Goal: Task Accomplishment & Management: Manage account settings

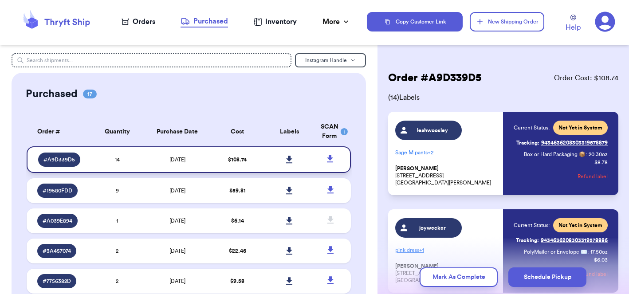
click at [61, 163] on span "# A9D339D5" at bounding box center [58, 159] width 31 height 7
click at [288, 163] on icon at bounding box center [289, 160] width 6 height 8
click at [333, 160] on icon at bounding box center [330, 158] width 11 height 11
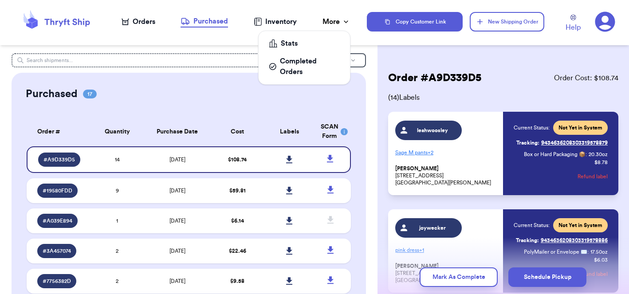
click at [327, 25] on div "More" at bounding box center [336, 21] width 28 height 11
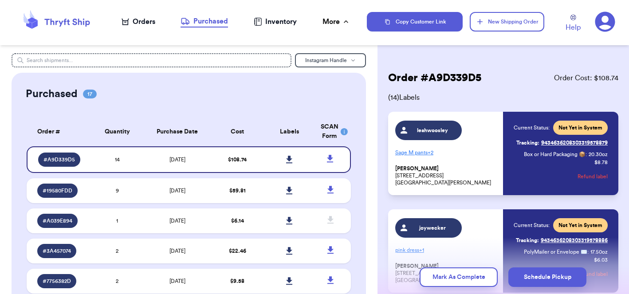
click at [236, 33] on nav "Orders Purchased Inventory More Stats Completed Orders" at bounding box center [236, 21] width 262 height 29
click at [145, 21] on div "Orders" at bounding box center [138, 21] width 34 height 11
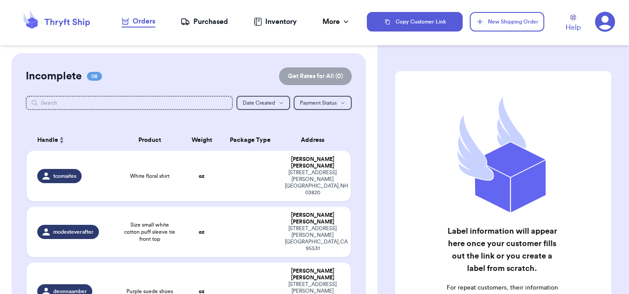
scroll to position [0, 0]
click at [208, 26] on div "Purchased" at bounding box center [203, 21] width 47 height 11
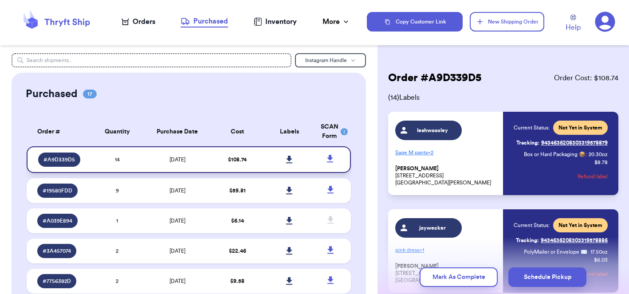
click at [264, 168] on td at bounding box center [289, 159] width 52 height 27
click at [212, 159] on td "$ 108.74" at bounding box center [237, 159] width 52 height 27
click at [129, 164] on td "14" at bounding box center [117, 159] width 52 height 27
click at [91, 91] on span "17" at bounding box center [90, 94] width 14 height 9
click at [70, 163] on span "# A9D339D5" at bounding box center [58, 159] width 31 height 7
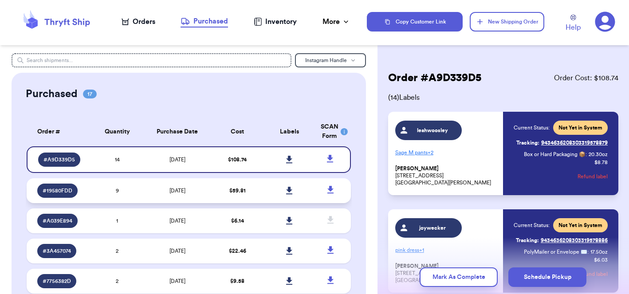
click at [68, 194] on span "# 19580FDD" at bounding box center [58, 190] width 30 height 7
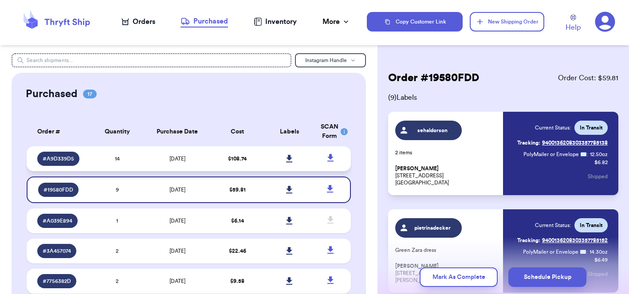
click at [74, 161] on div "# A9D339D5" at bounding box center [58, 159] width 42 height 14
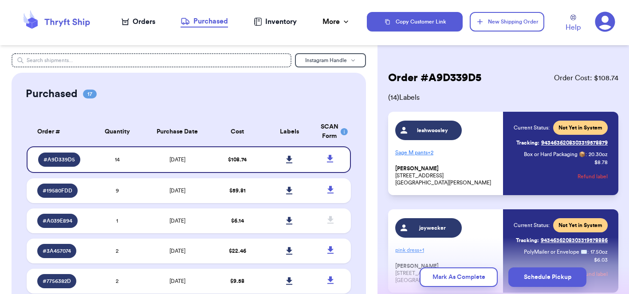
click at [316, 40] on header "Orders Purchased Inventory More Stats Completed Orders Copy Customer Link New S…" at bounding box center [314, 22] width 629 height 45
click at [610, 23] on icon at bounding box center [605, 22] width 20 height 20
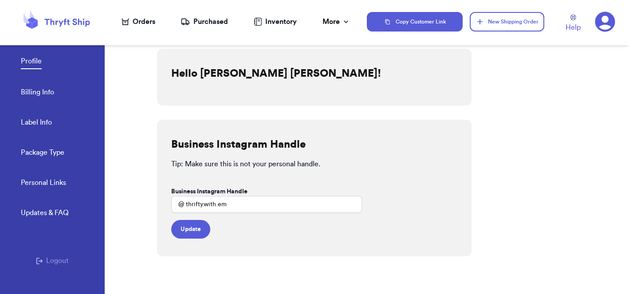
click at [31, 119] on link "Label Info" at bounding box center [36, 123] width 31 height 12
select select "CA"
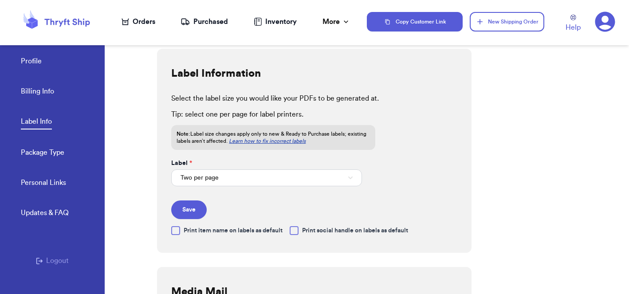
click at [238, 179] on button "Two per page" at bounding box center [266, 177] width 191 height 17
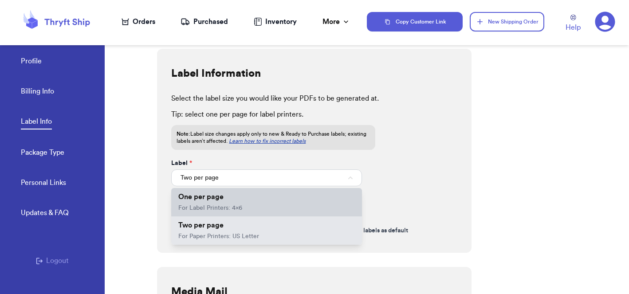
click at [227, 199] on li "One per page For Label Printers: 4x6" at bounding box center [266, 202] width 191 height 28
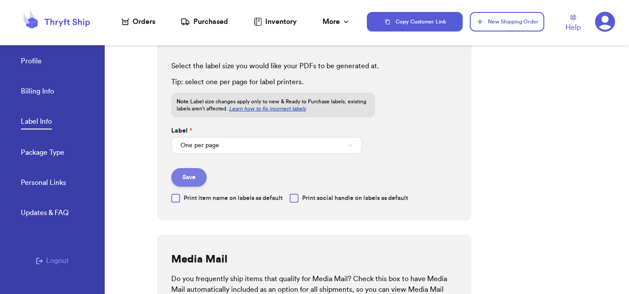
scroll to position [46, 0]
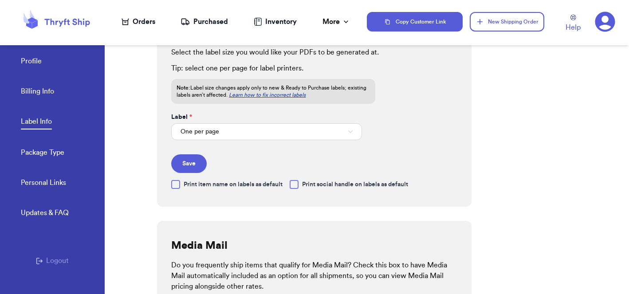
click at [241, 184] on span "Print item name on labels as default" at bounding box center [233, 184] width 99 height 9
click at [0, 0] on input "Print item name on labels as default" at bounding box center [0, 0] width 0 height 0
click at [188, 160] on button "Save" at bounding box center [188, 163] width 35 height 19
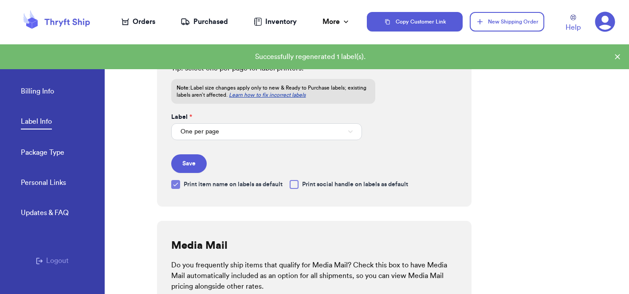
click at [141, 21] on div "Orders" at bounding box center [138, 21] width 34 height 11
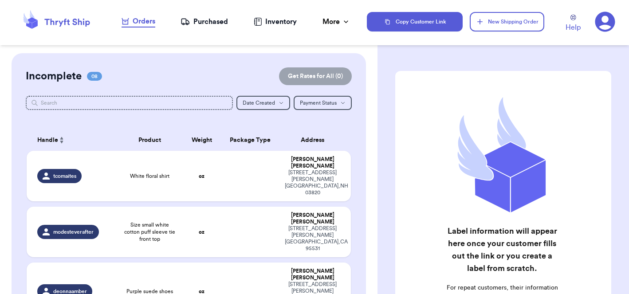
click at [195, 17] on div "Purchased" at bounding box center [203, 21] width 47 height 11
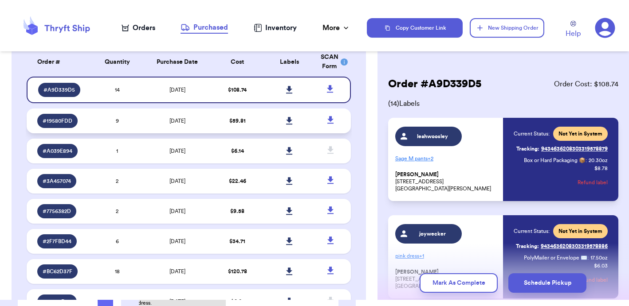
scroll to position [89, 0]
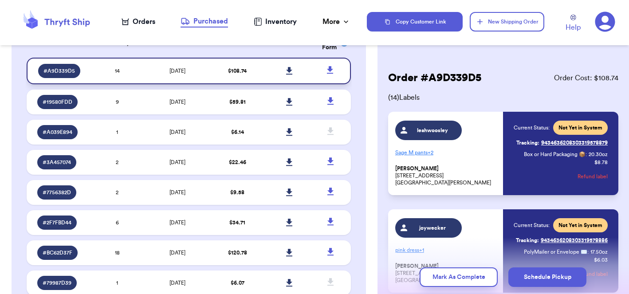
click at [290, 74] on icon at bounding box center [289, 71] width 6 height 8
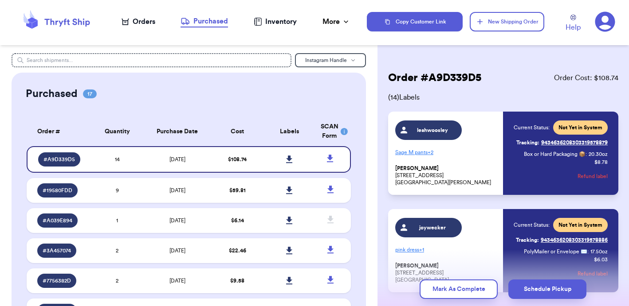
scroll to position [-7, 0]
click at [284, 164] on link at bounding box center [289, 160] width 20 height 20
click at [288, 164] on icon at bounding box center [289, 160] width 7 height 8
